Goal: Task Accomplishment & Management: Use online tool/utility

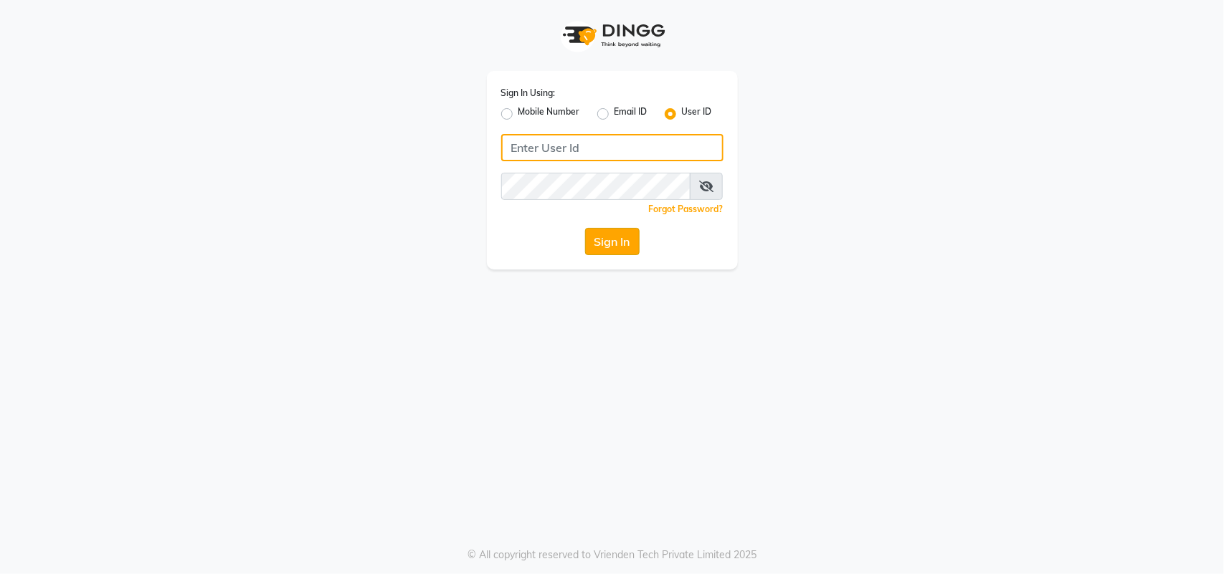
type input "privesalon"
click at [599, 244] on button "Sign In" at bounding box center [612, 241] width 54 height 27
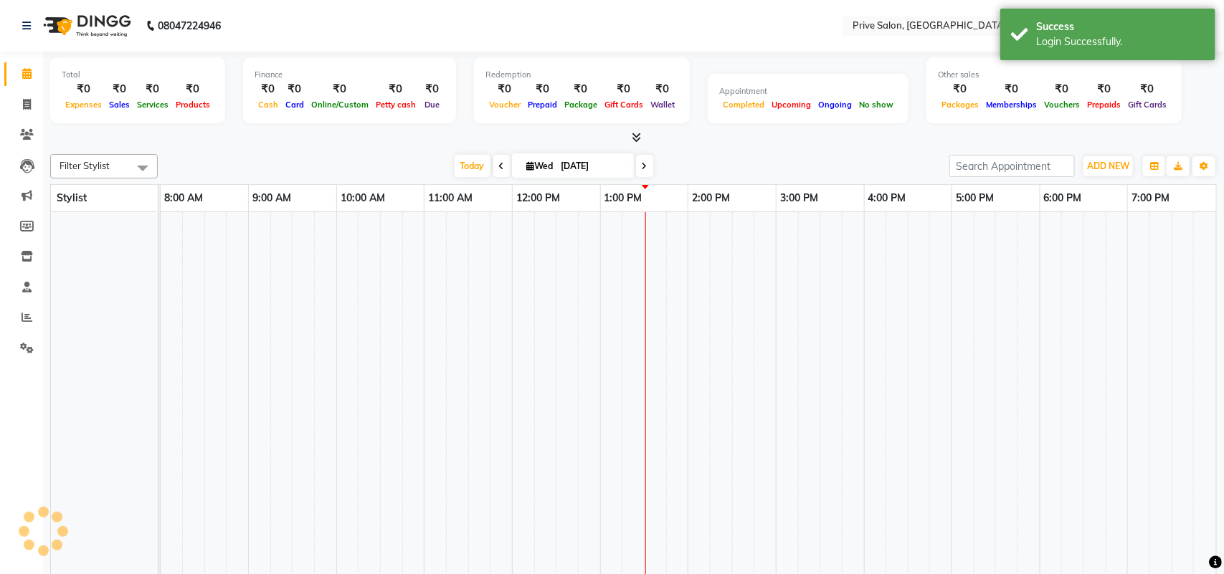
select select "en"
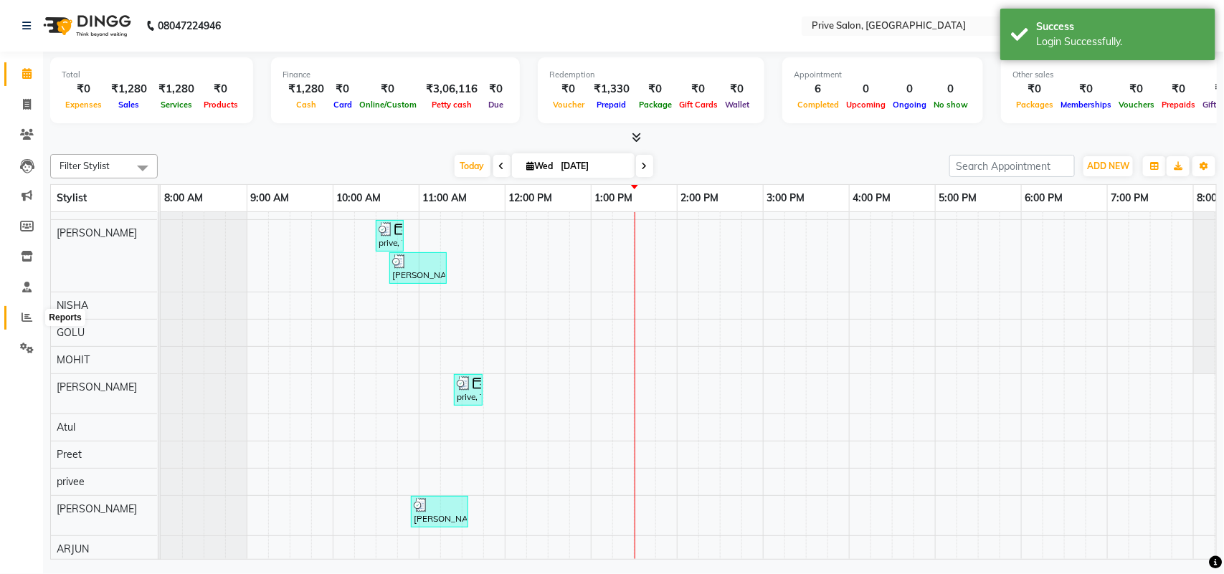
click at [19, 321] on span at bounding box center [26, 318] width 25 height 16
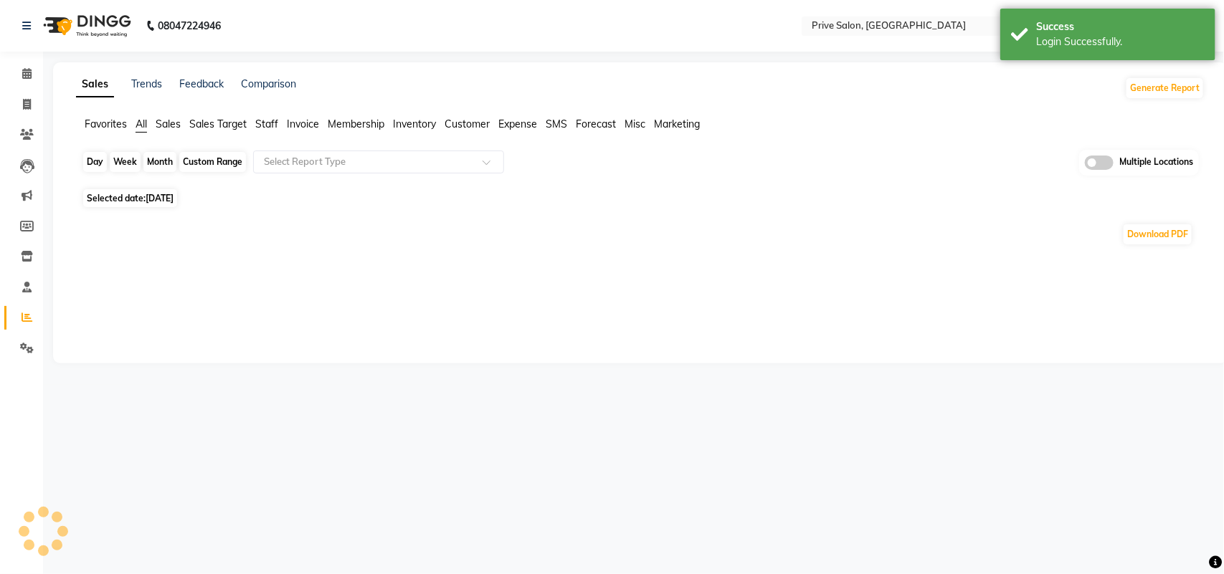
click at [98, 166] on div "Day" at bounding box center [95, 162] width 24 height 20
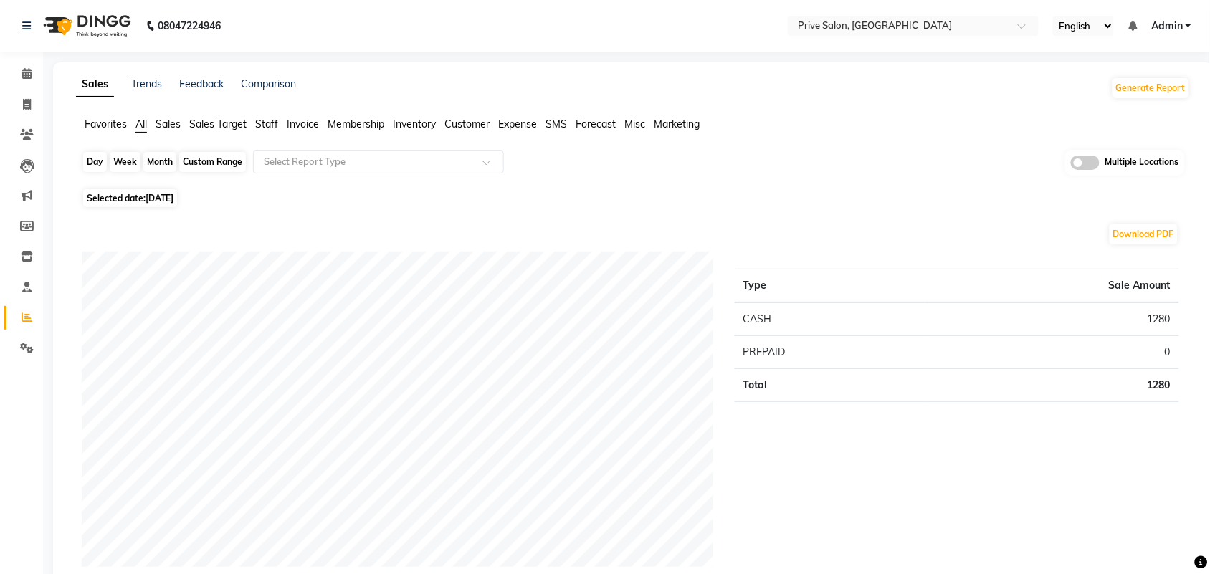
click at [93, 166] on div "Day" at bounding box center [95, 162] width 24 height 20
select select "9"
select select "2025"
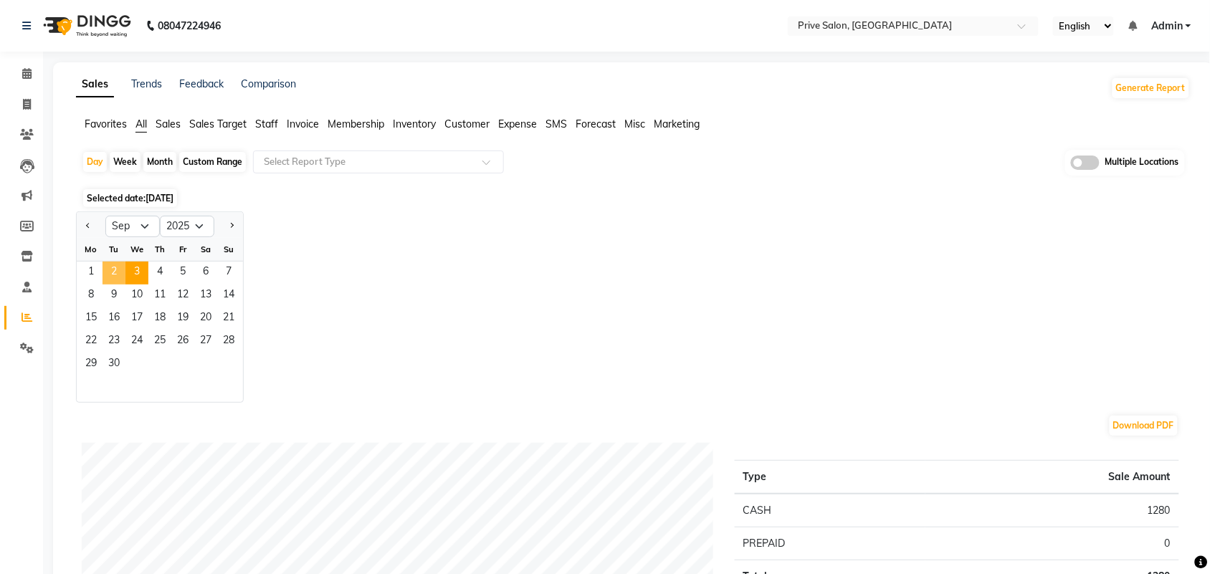
click at [105, 269] on span "2" at bounding box center [114, 273] width 23 height 23
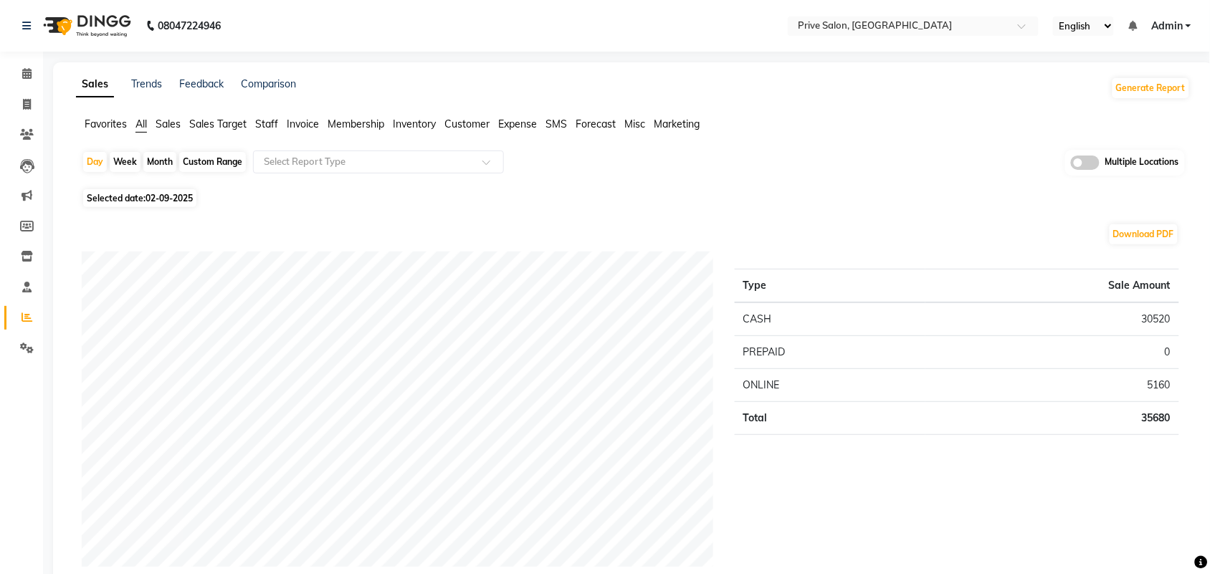
click at [510, 128] on span "Expense" at bounding box center [517, 124] width 39 height 13
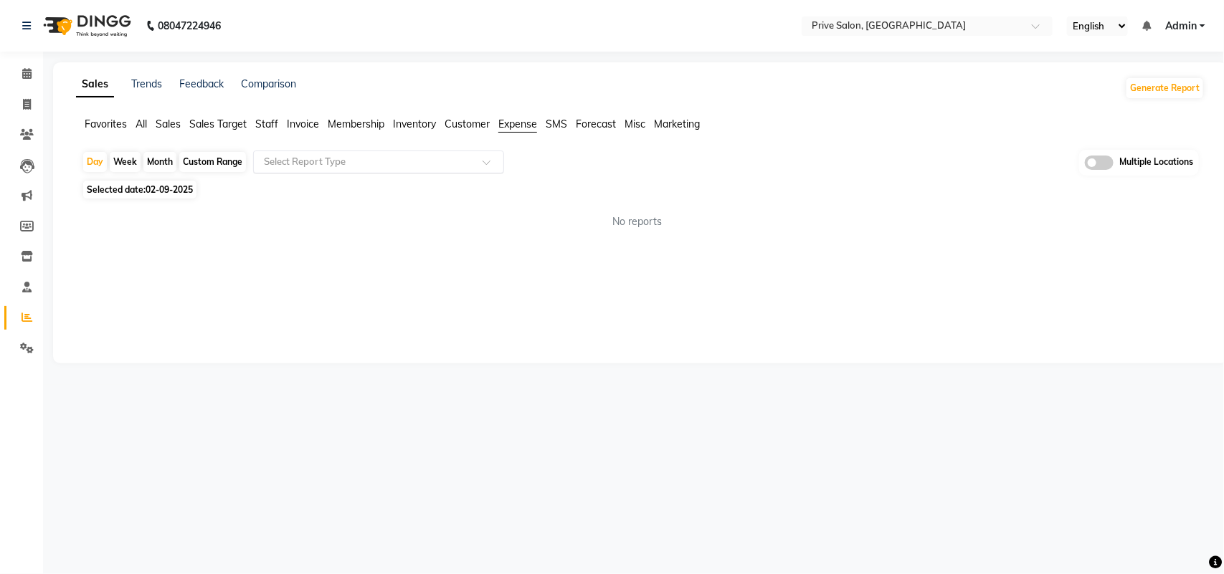
click at [460, 159] on input "text" at bounding box center [364, 162] width 206 height 14
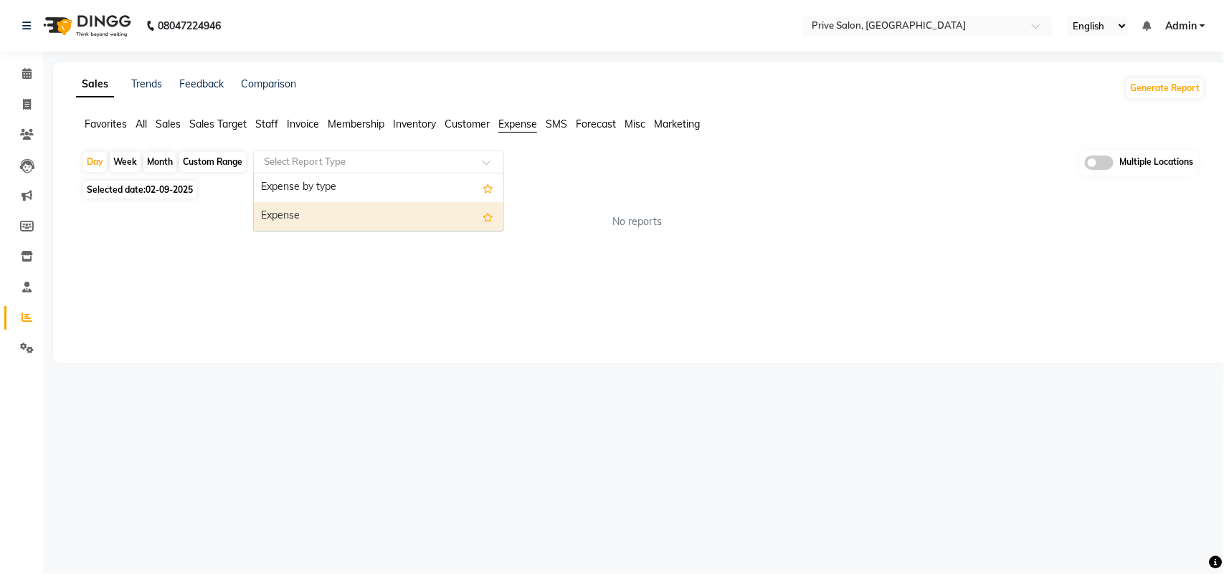
click at [428, 206] on div "Expense" at bounding box center [378, 216] width 249 height 29
select select "full_report"
select select "pdf"
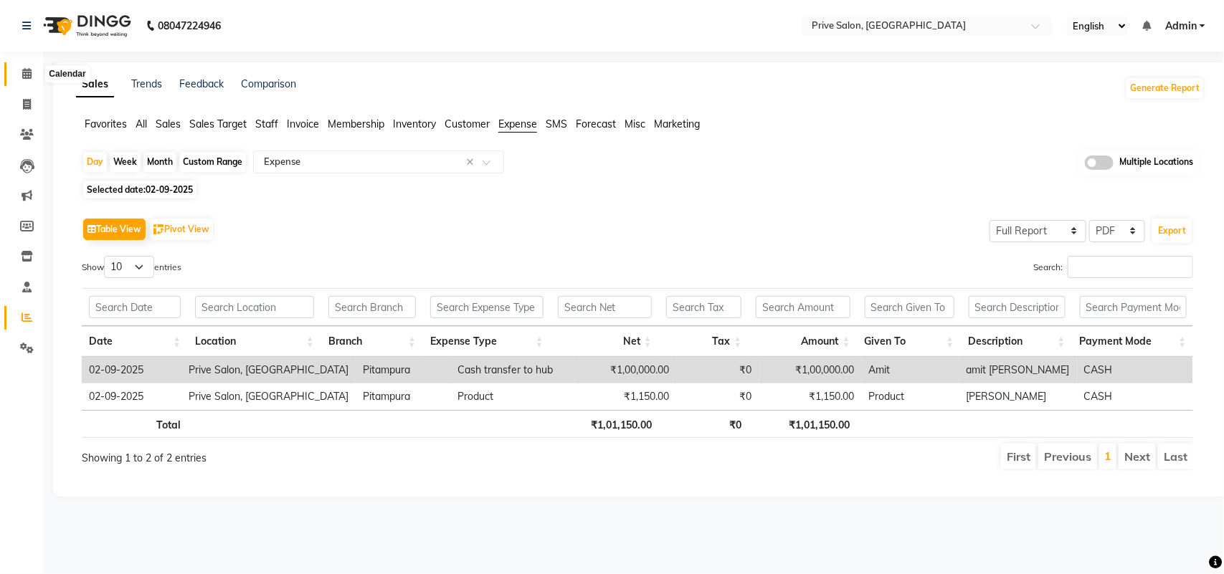
click at [18, 77] on span at bounding box center [26, 74] width 25 height 16
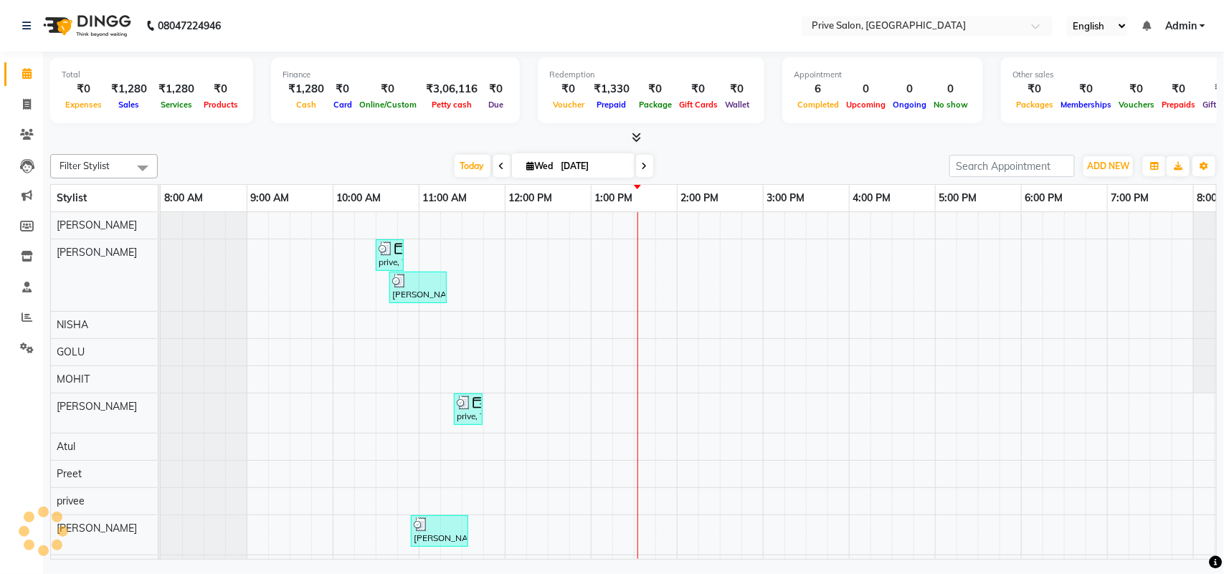
scroll to position [0, 320]
